Goal: Task Accomplishment & Management: Manage account settings

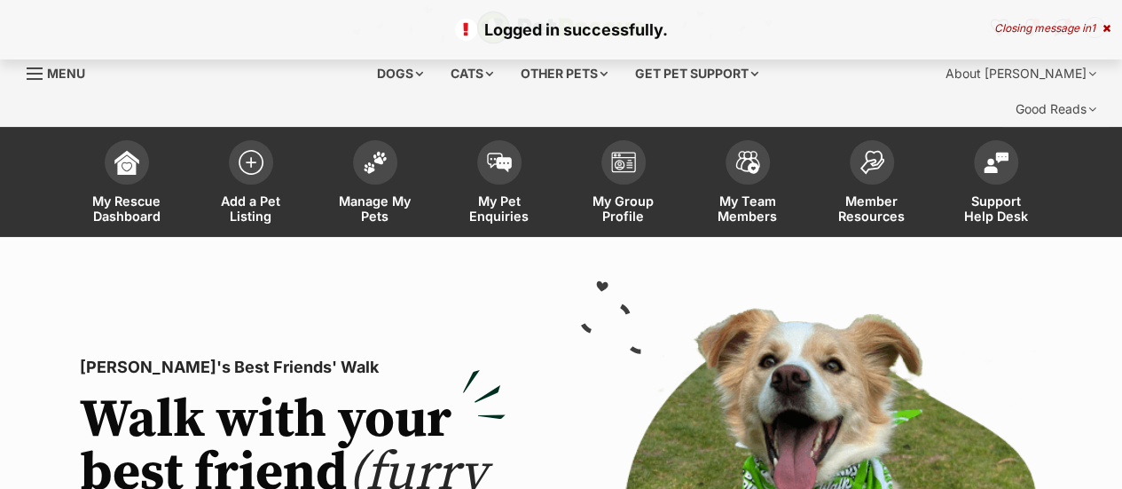
click at [378, 151] on img at bounding box center [375, 162] width 25 height 23
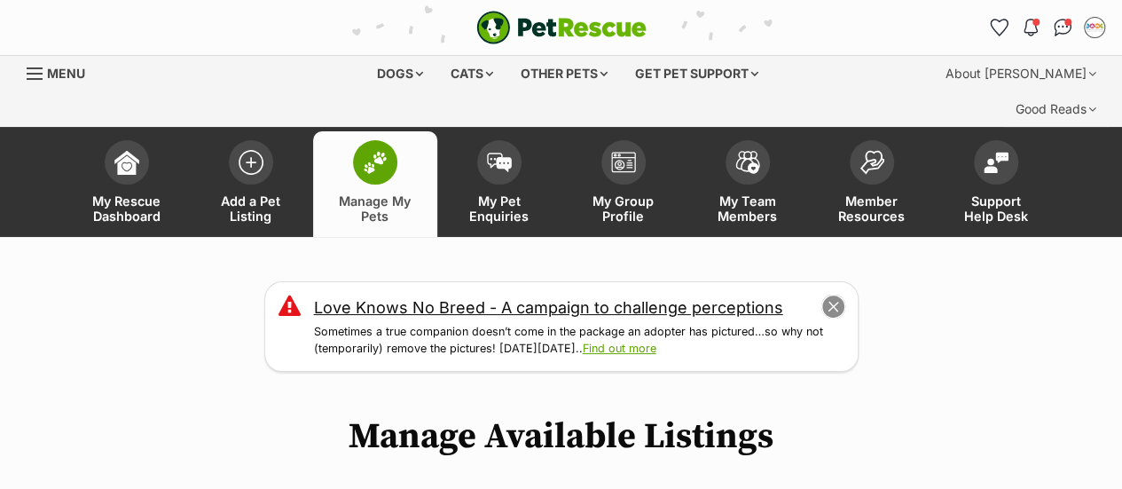
click at [832, 294] on button "close" at bounding box center [832, 306] width 25 height 25
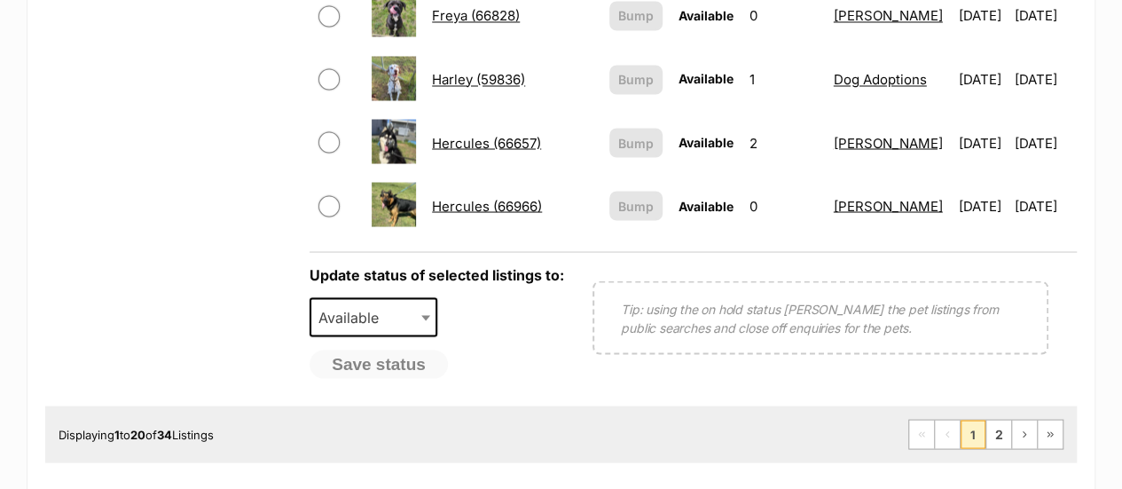
scroll to position [1549, 0]
click at [1001, 420] on link "2" at bounding box center [998, 434] width 25 height 28
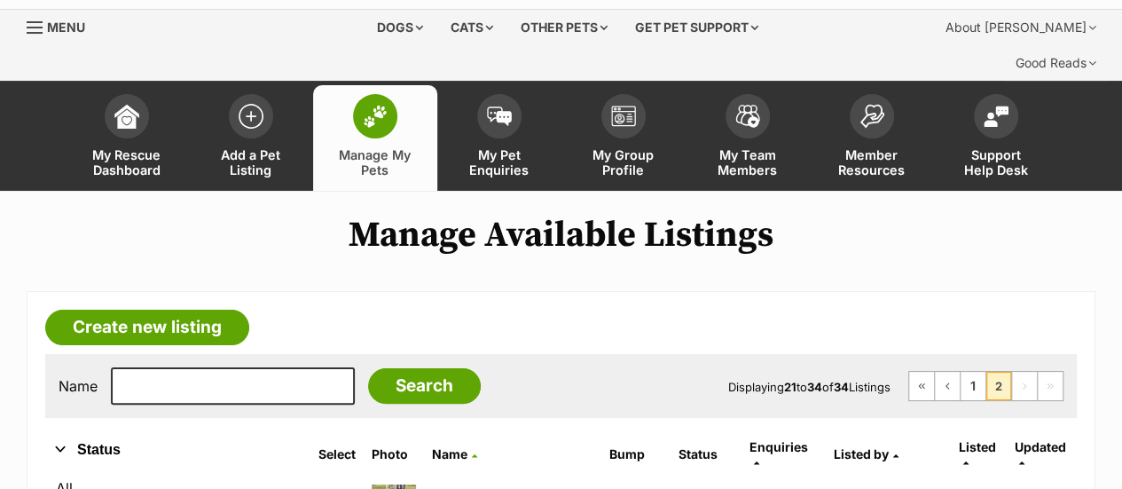
scroll to position [47, 0]
